Goal: Information Seeking & Learning: Learn about a topic

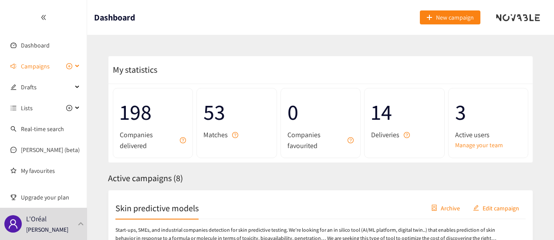
click at [77, 65] on div "Campaigns" at bounding box center [43, 66] width 87 height 17
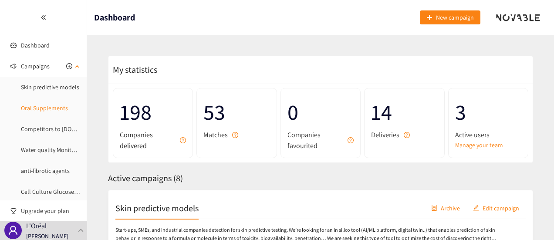
click at [54, 105] on link "Oral Supplements" at bounding box center [44, 108] width 47 height 8
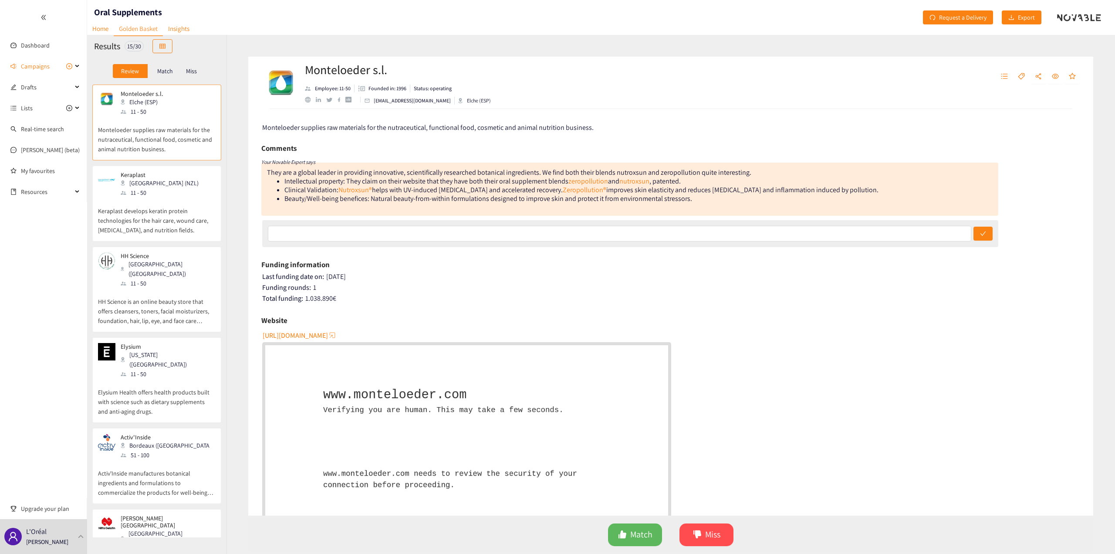
click at [173, 240] on p "Elysium Health offers health products built with science such as dietary supple…" at bounding box center [157, 397] width 118 height 37
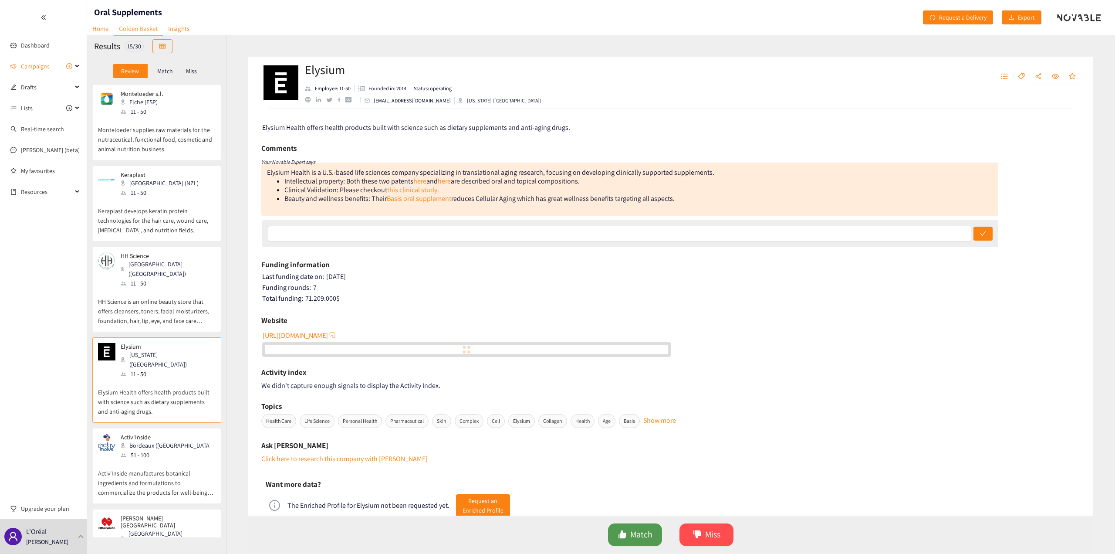
click at [554, 240] on span "Match" at bounding box center [641, 535] width 22 height 14
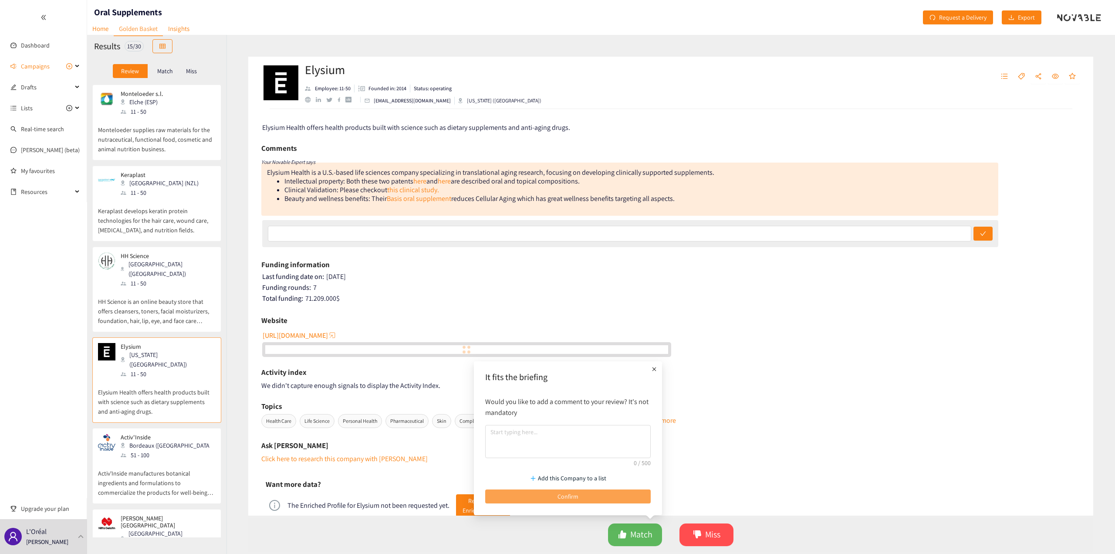
click at [554, 240] on span "Confirm" at bounding box center [568, 496] width 21 height 10
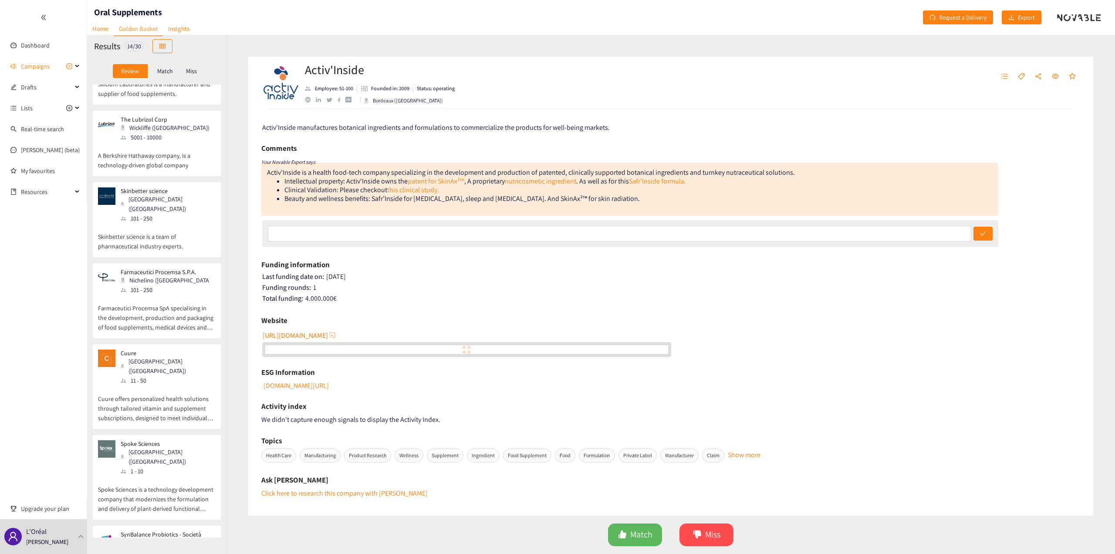
scroll to position [641, 0]
click at [186, 240] on p "Cuure offers personalized health solutions through tailored vitamin and supplem…" at bounding box center [157, 401] width 118 height 37
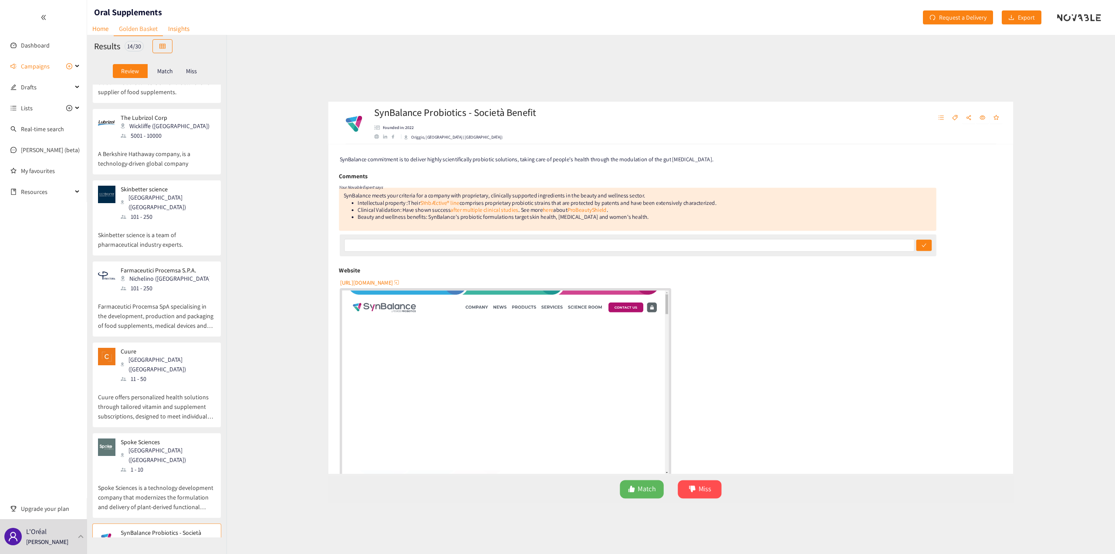
click at [554, 205] on div "SynBalance meets your criteria for a company with proprietary, clinically suppo…" at bounding box center [629, 188] width 737 height 53
click at [554, 193] on link "ProBeautyShield" at bounding box center [567, 189] width 48 height 9
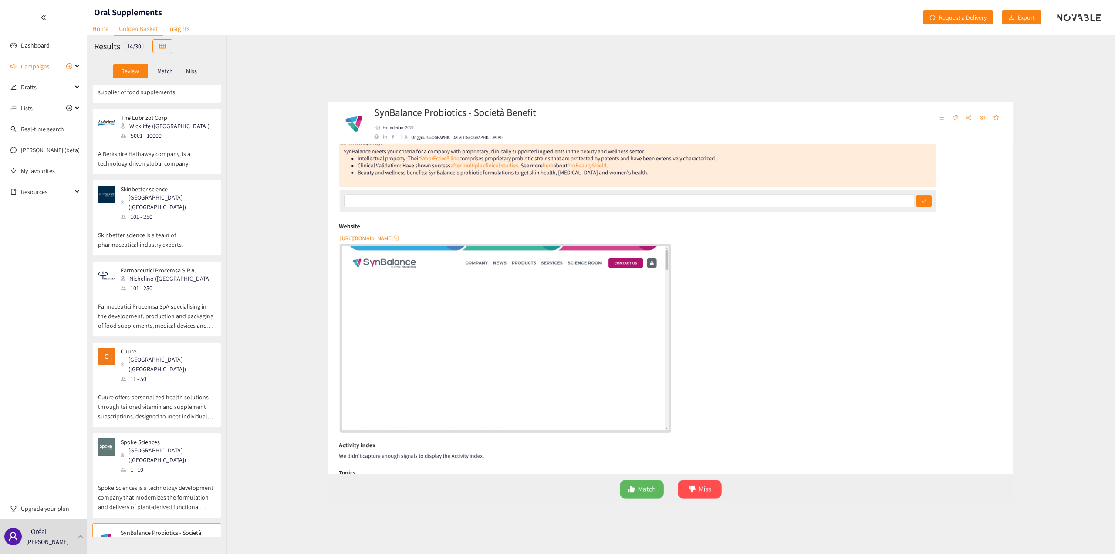
scroll to position [200, 0]
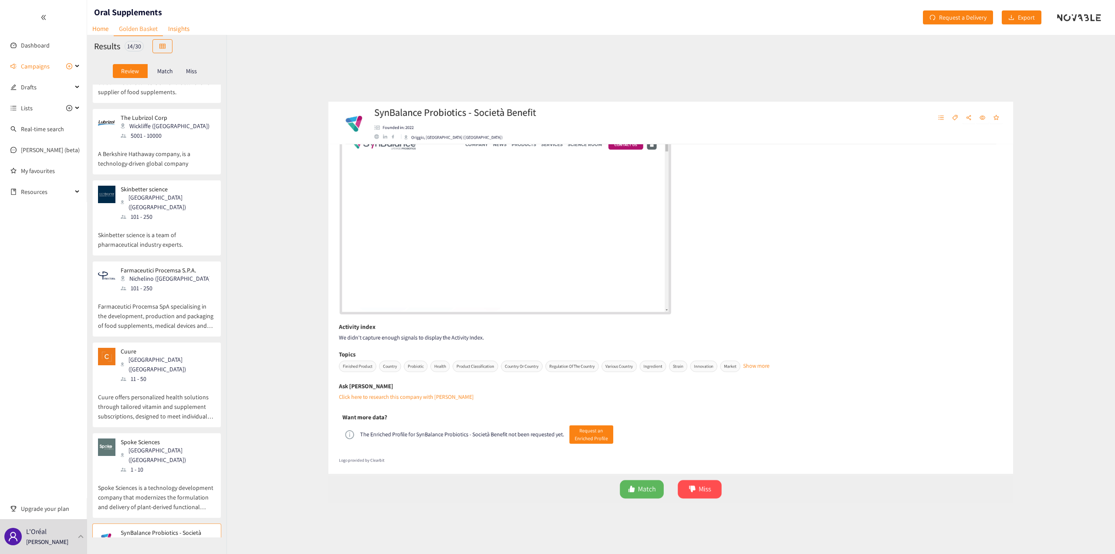
click at [178, 240] on p "Spoke Sciences is a technology development company that modernizes the formulat…" at bounding box center [157, 492] width 118 height 37
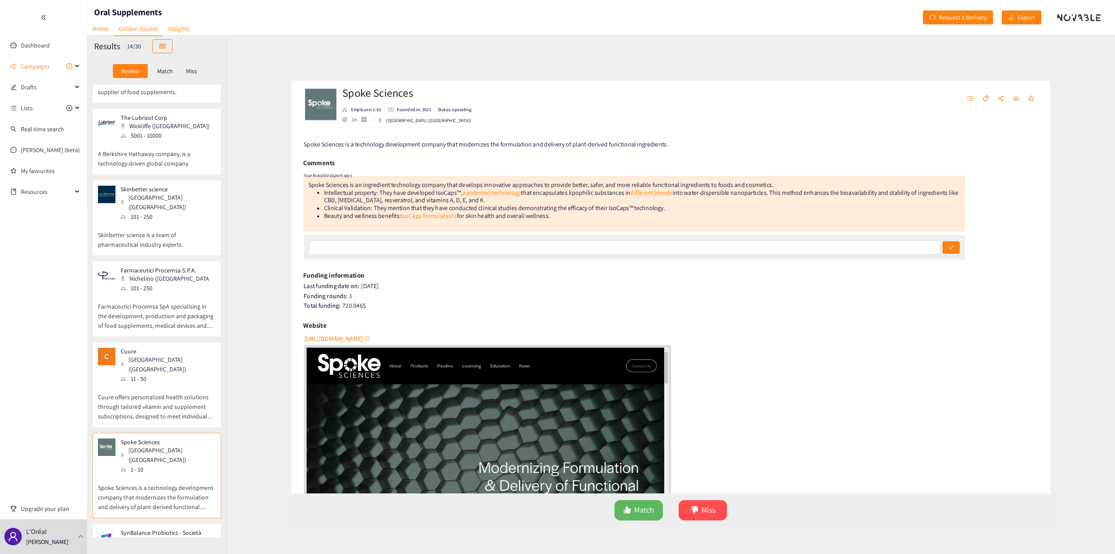
click at [305, 100] on div "website" at bounding box center [308, 100] width 6 height 6
click at [156, 240] on p "Cuure offers personalized health solutions through tailored vitamin and supplem…" at bounding box center [157, 401] width 118 height 37
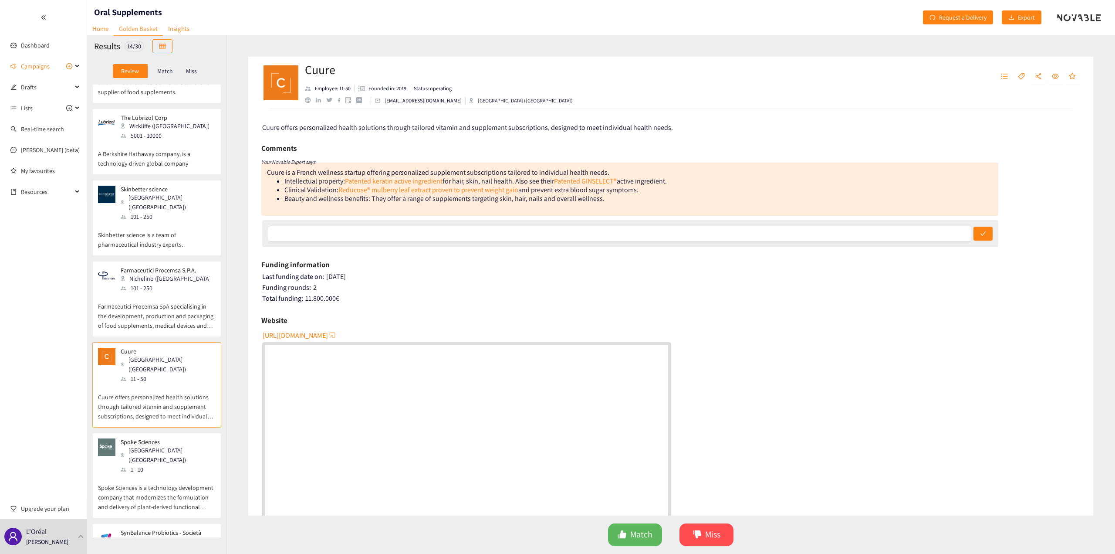
click at [310, 102] on div "website" at bounding box center [308, 100] width 6 height 6
click at [554, 179] on link "Patented GINSELECT®" at bounding box center [585, 180] width 63 height 9
click at [160, 240] on p "Farmaceutici Procemsa SpA specialising in the development, production and packa…" at bounding box center [157, 311] width 118 height 37
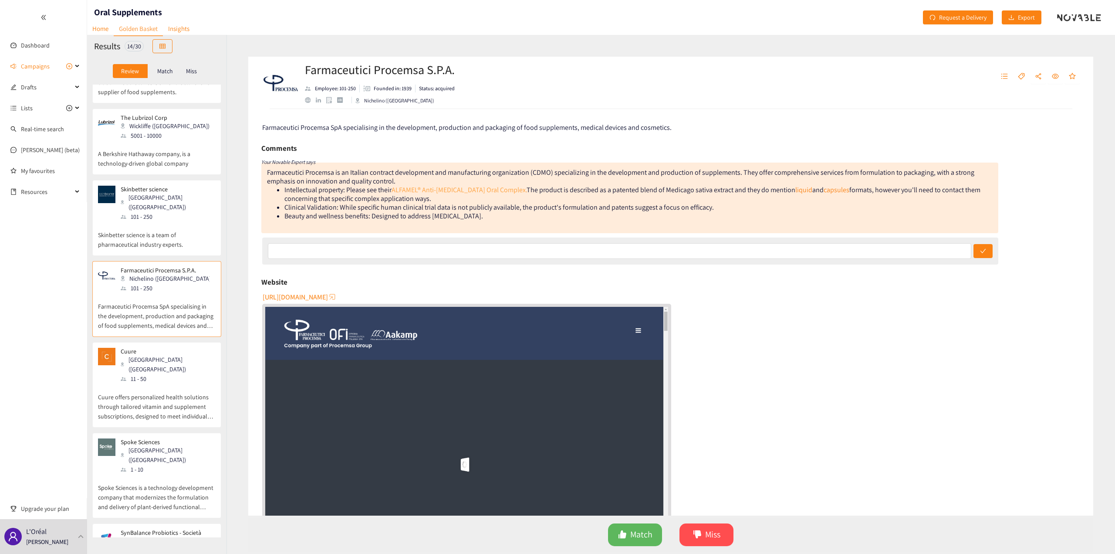
click at [429, 191] on link "ALFAMEL® Anti-[MEDICAL_DATA] Oral Complex." at bounding box center [459, 189] width 135 height 9
click at [308, 101] on div "website" at bounding box center [308, 100] width 6 height 6
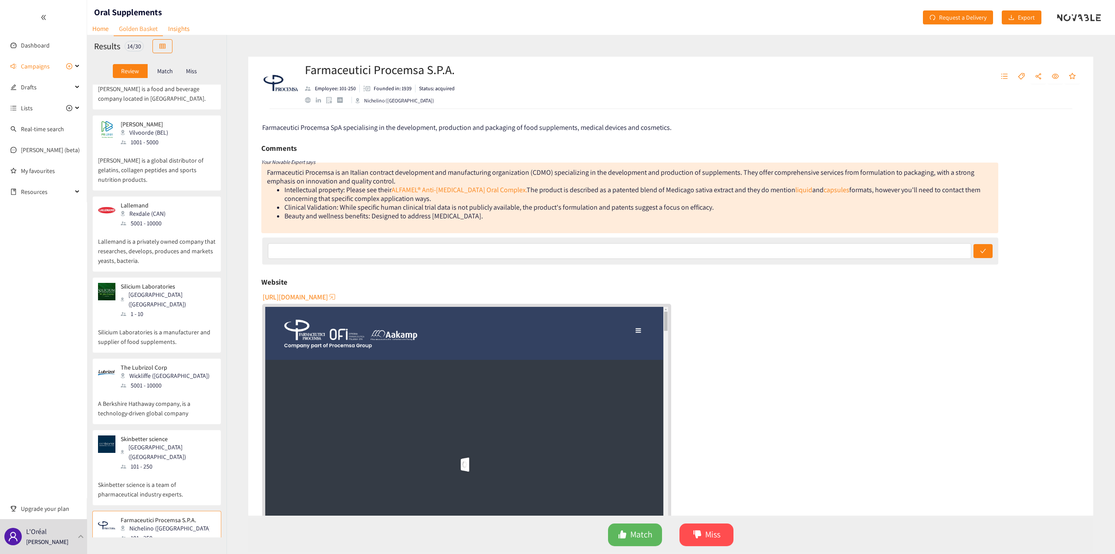
scroll to position [423, 0]
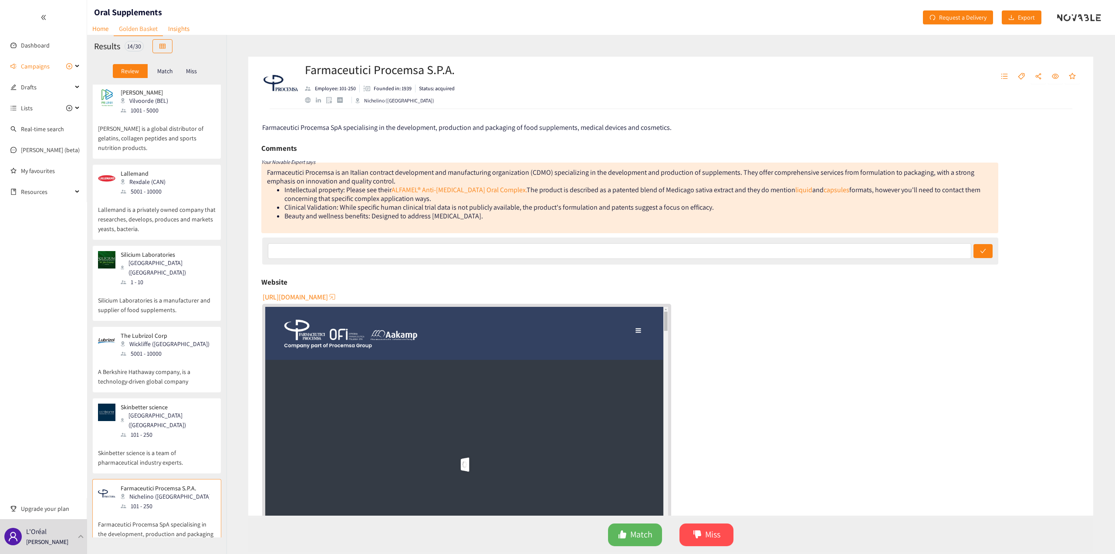
click at [195, 240] on div "Skinbetter science Phoenix ([GEOGRAPHIC_DATA]) 101 - 250" at bounding box center [157, 421] width 118 height 36
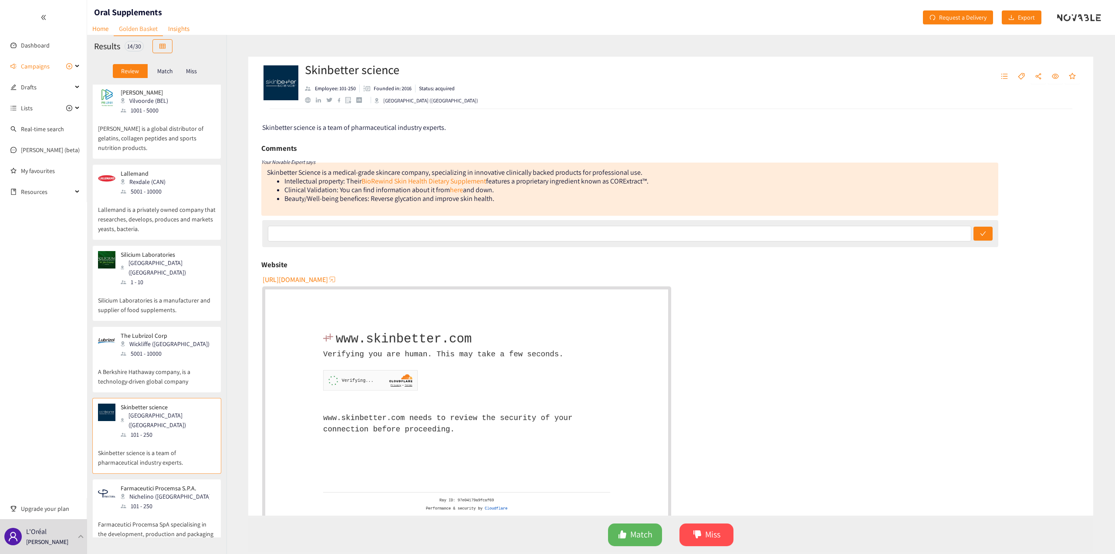
click at [308, 99] on div "website" at bounding box center [308, 100] width 6 height 6
click at [447, 179] on link "BioRewind Skin Health Dietary Supplement" at bounding box center [424, 180] width 125 height 9
click at [163, 240] on p "A Berkshire Hathaway company, is a technology-driven global company" at bounding box center [157, 372] width 118 height 28
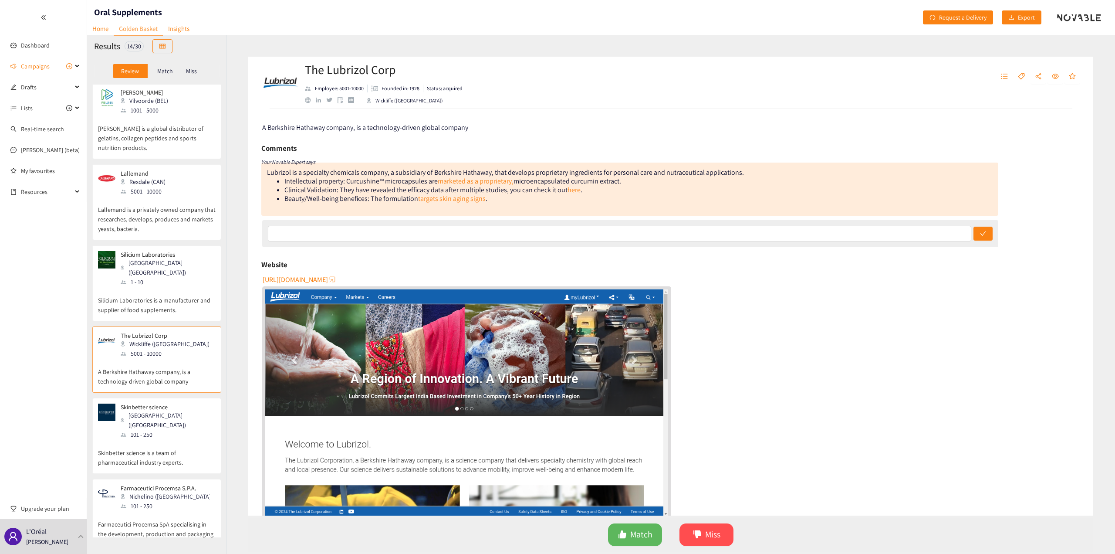
click at [153, 240] on div "[GEOGRAPHIC_DATA] ([GEOGRAPHIC_DATA])" at bounding box center [168, 267] width 94 height 19
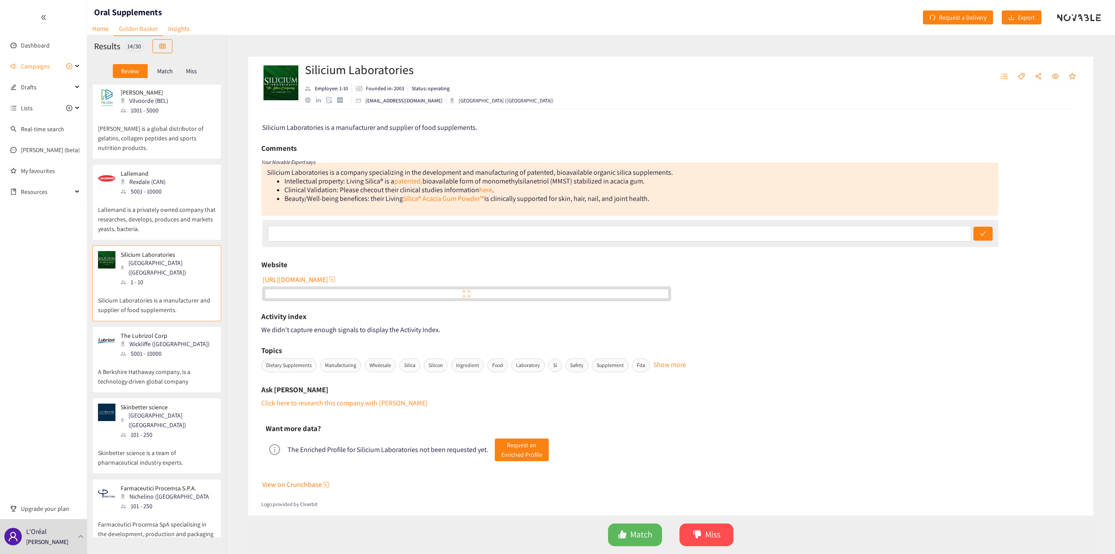
click at [307, 100] on div "website" at bounding box center [308, 100] width 6 height 6
click at [158, 186] on div "5001 - 10000" at bounding box center [146, 191] width 50 height 10
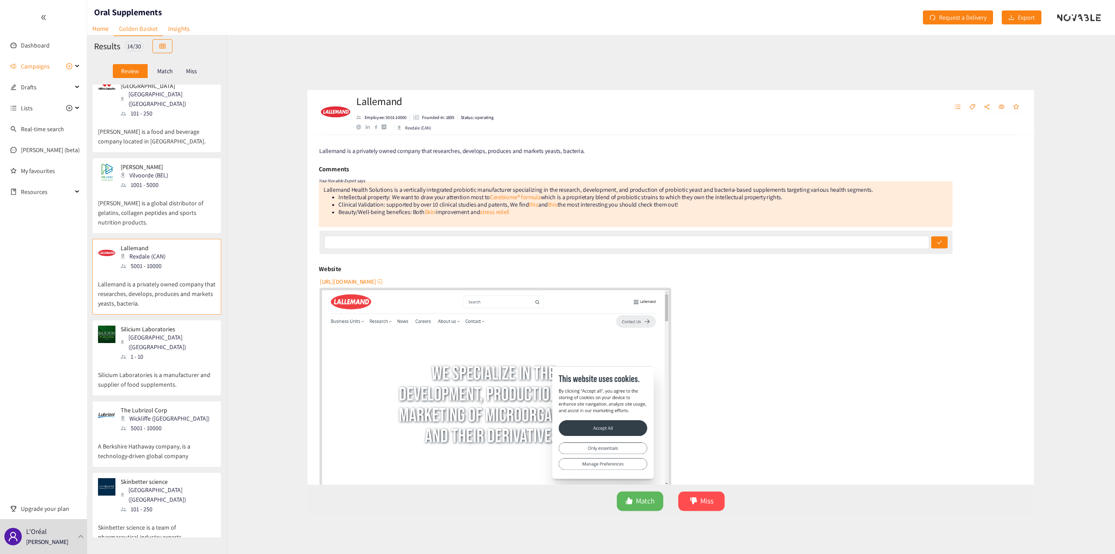
scroll to position [336, 0]
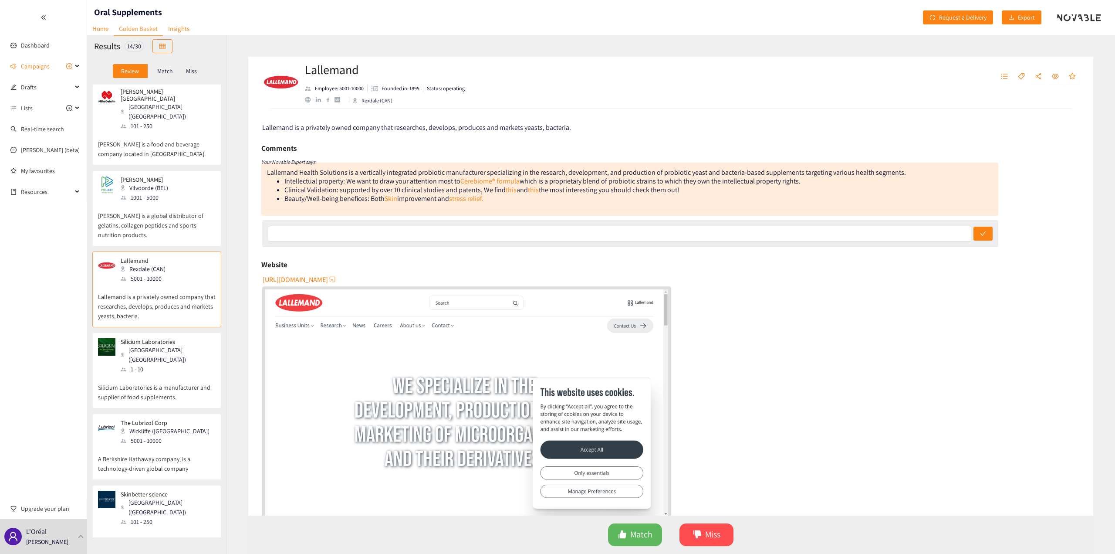
click at [150, 183] on div "Vilvoorde (BEL)" at bounding box center [147, 188] width 53 height 10
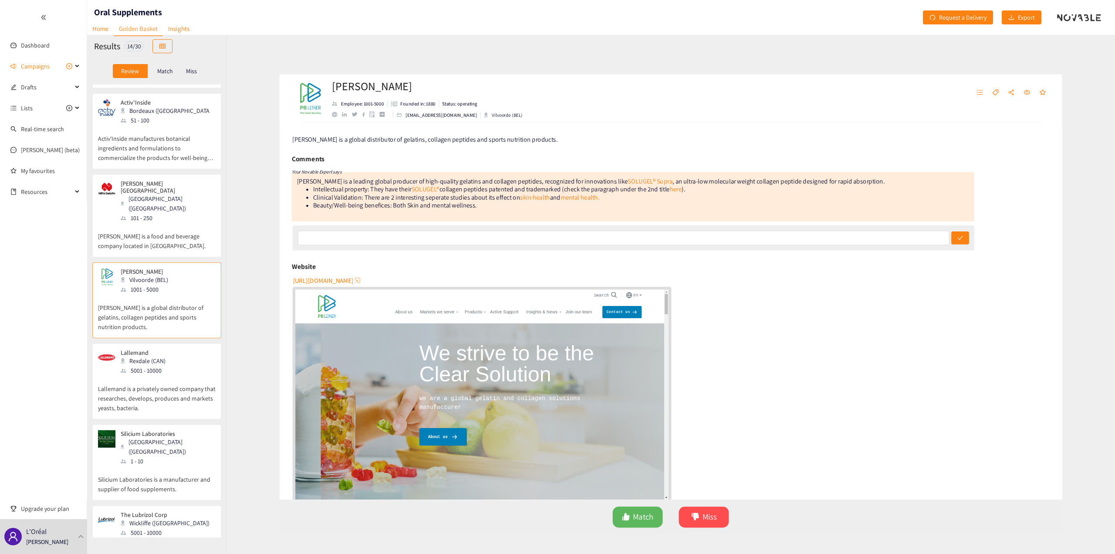
scroll to position [205, 0]
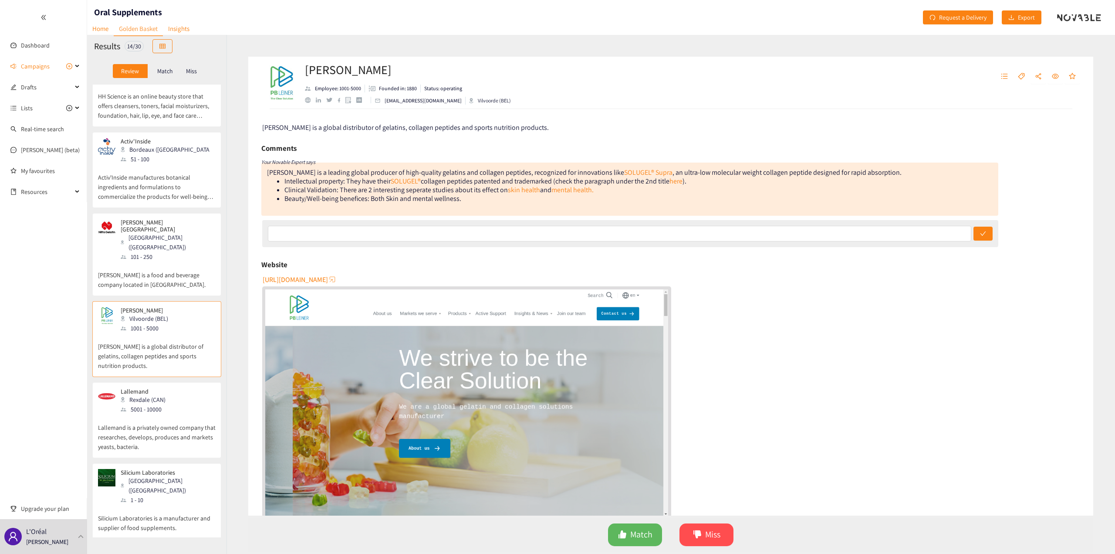
click at [167, 166] on p "Activ'Inside manufactures botanical ingredients and formulations to commerciali…" at bounding box center [157, 182] width 118 height 37
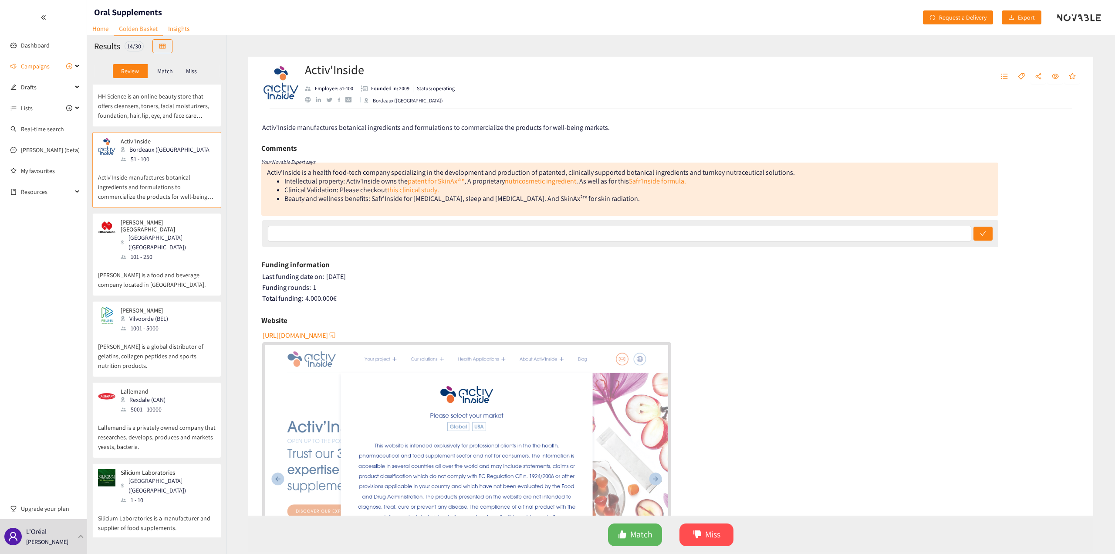
click at [171, 240] on p "[PERSON_NAME] is a food and beverage company located in [GEOGRAPHIC_DATA]." at bounding box center [157, 275] width 118 height 28
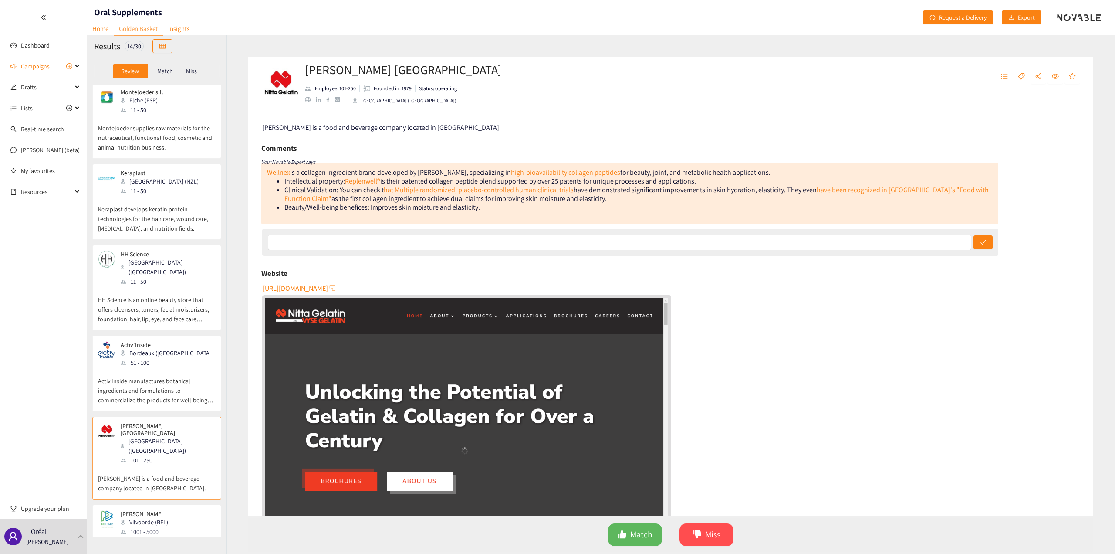
scroll to position [0, 0]
click at [179, 240] on div "HH Science [PERSON_NAME] ([GEOGRAPHIC_DATA]) 11 - 50" at bounding box center [157, 270] width 118 height 36
